Goal: Obtain resource: Download file/media

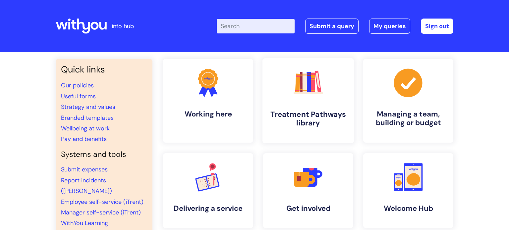
click at [303, 129] on link ".cls-1{fill:#f89b22;}.cls-1,.cls-2,.cls-3,.cls-4,.cls-5,.cls-6,.cls-7{stroke-wi…" at bounding box center [307, 100] width 91 height 85
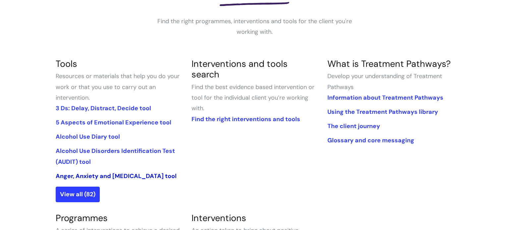
scroll to position [122, 0]
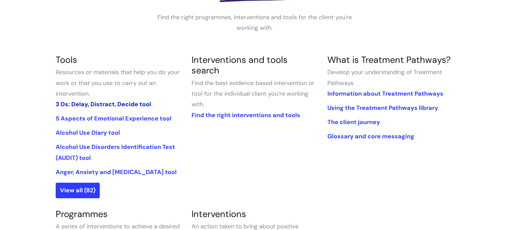
click at [109, 104] on link "3 Ds: Delay, Distract, Decide tool" at bounding box center [103, 104] width 95 height 8
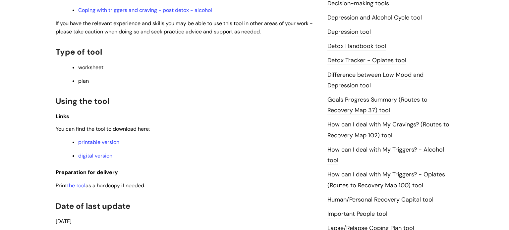
scroll to position [378, 0]
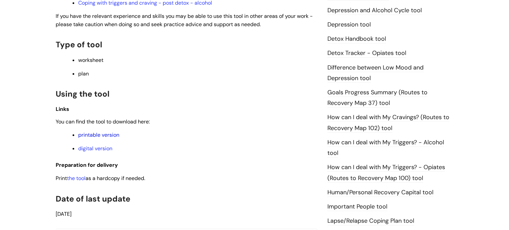
click at [110, 139] on link "printable version" at bounding box center [98, 135] width 41 height 7
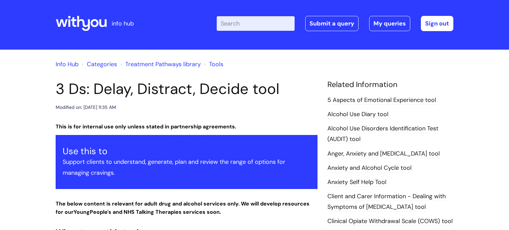
scroll to position [0, 0]
